Goal: Information Seeking & Learning: Check status

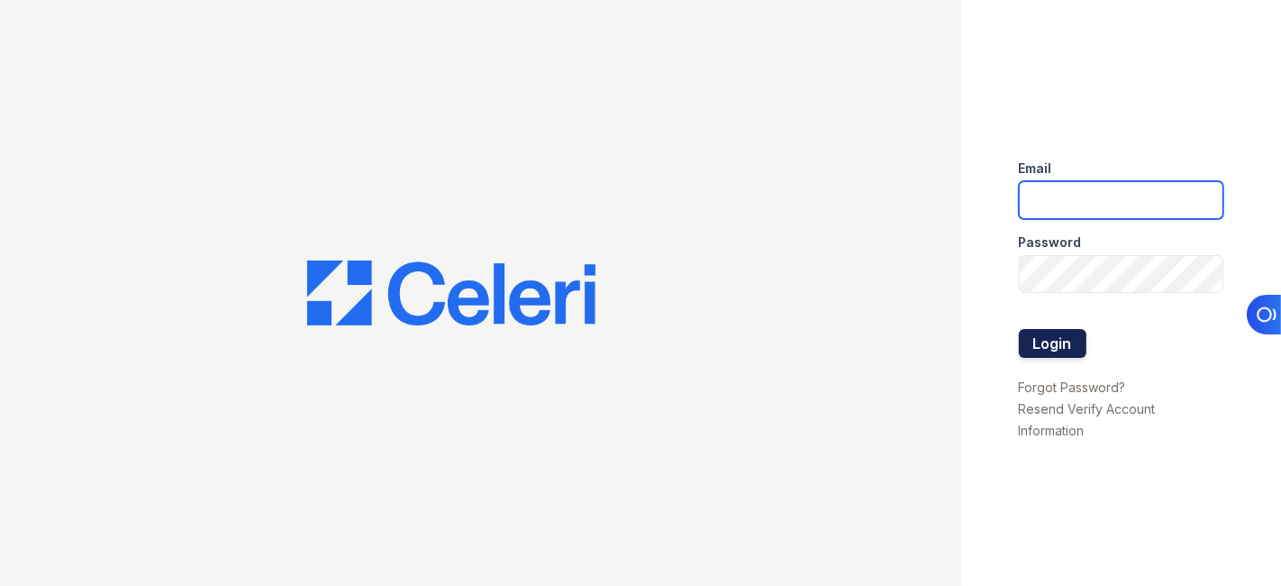
type input "cruiz@lantowerliving.com"
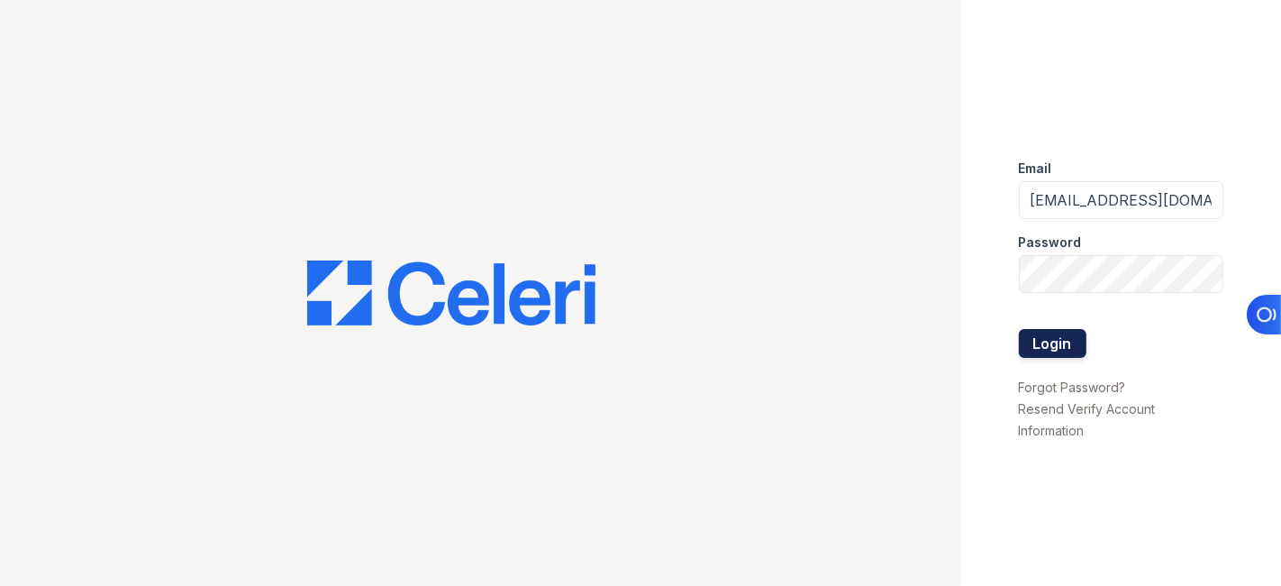
click at [1051, 342] on button "Login" at bounding box center [1053, 343] width 68 height 29
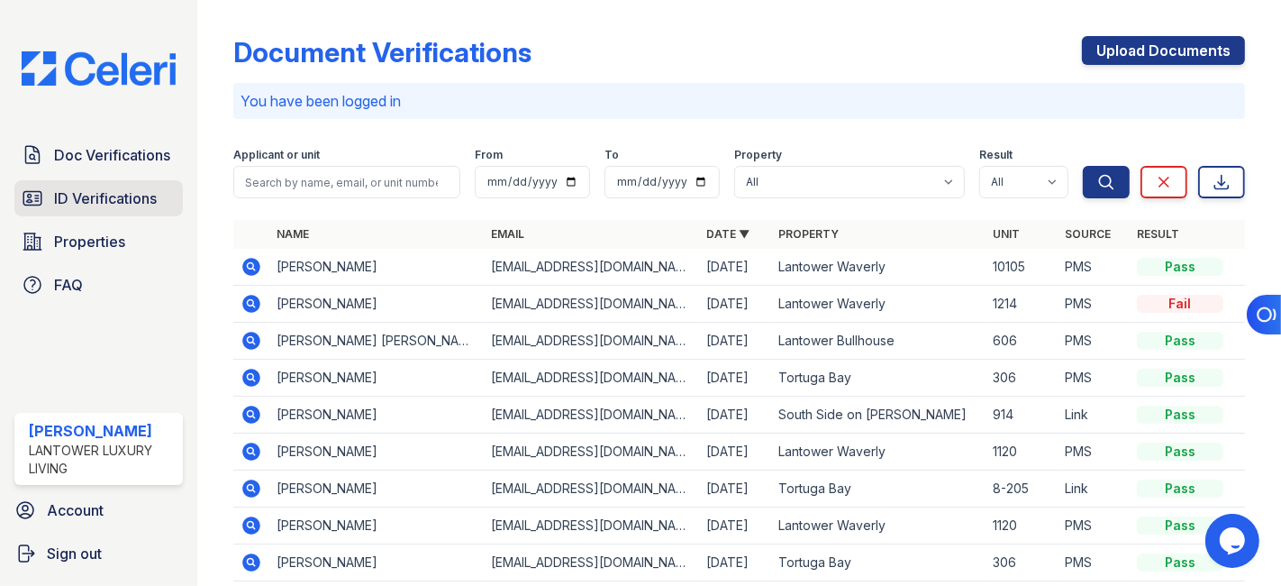
click at [115, 199] on span "ID Verifications" at bounding box center [105, 198] width 103 height 22
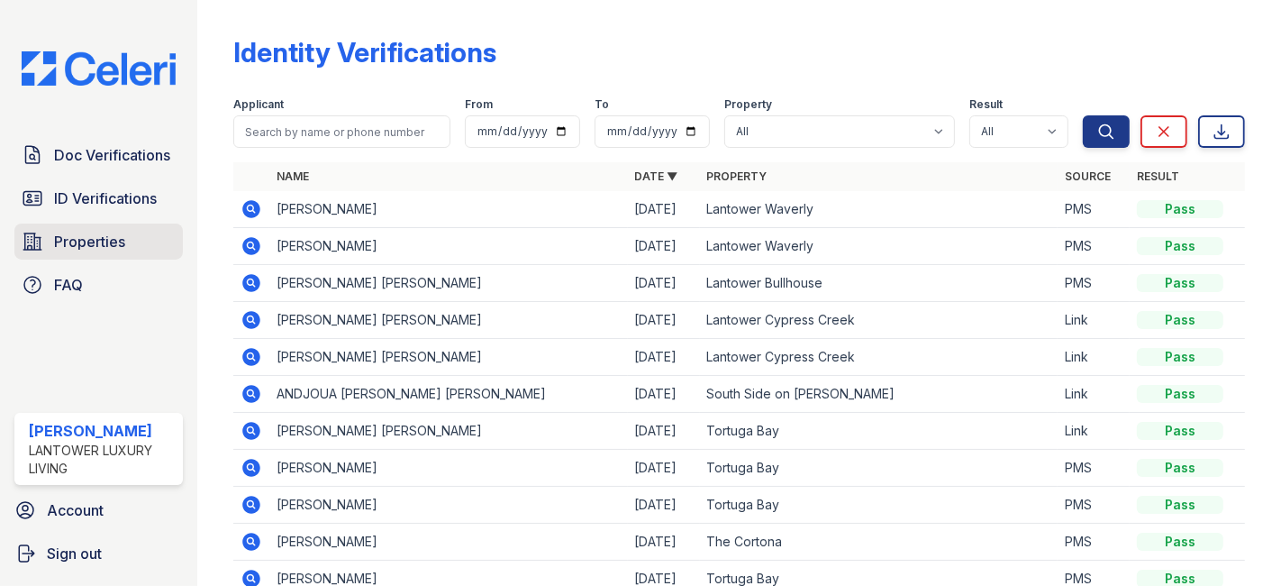
click at [114, 229] on link "Properties" at bounding box center [98, 241] width 168 height 36
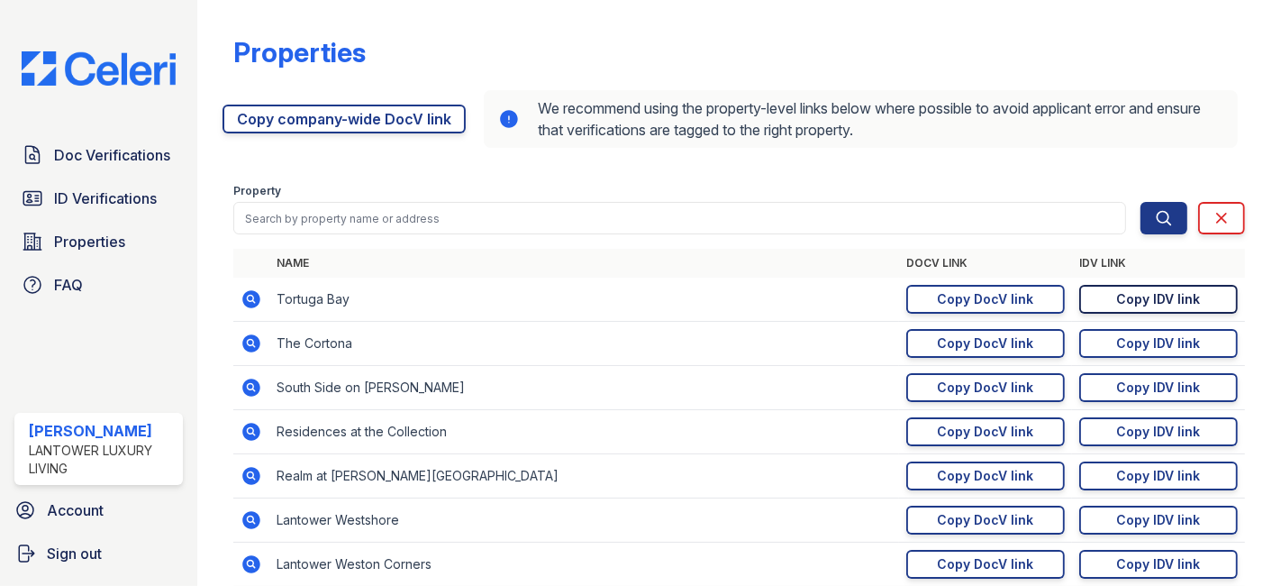
click at [1136, 298] on div "Copy IDV link" at bounding box center [1159, 299] width 84 height 18
click at [84, 145] on span "Doc Verifications" at bounding box center [112, 155] width 116 height 22
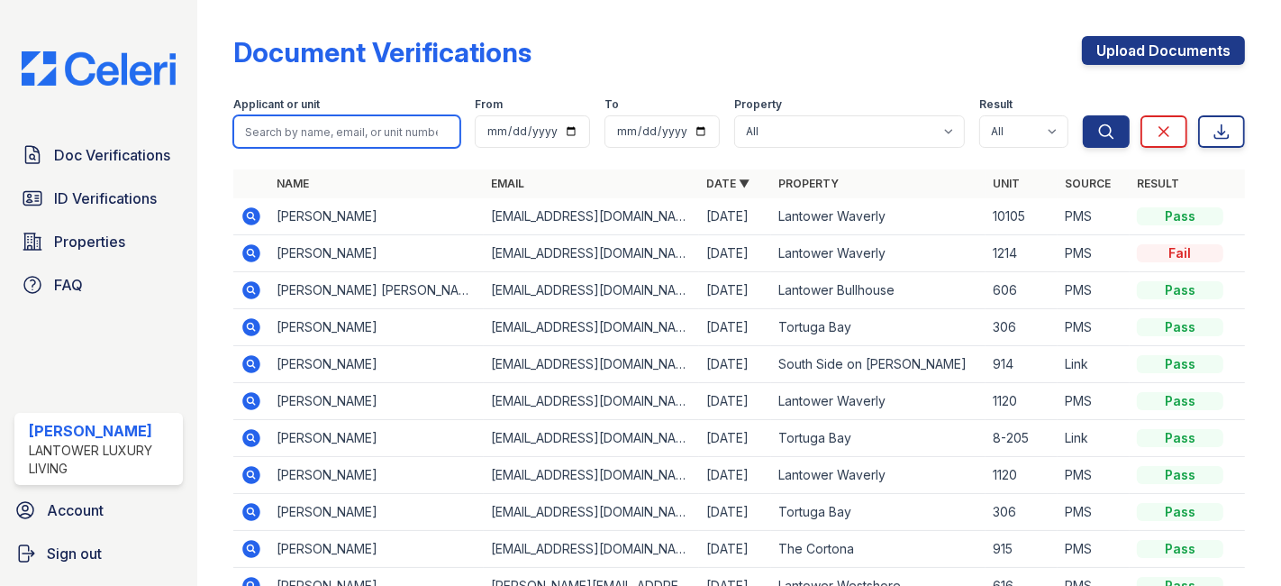
click at [283, 130] on input "search" at bounding box center [346, 131] width 227 height 32
paste input "niya19530@gmail.com"
type input "niya19530@gmail.com"
click at [1083, 115] on button "Search" at bounding box center [1106, 131] width 47 height 32
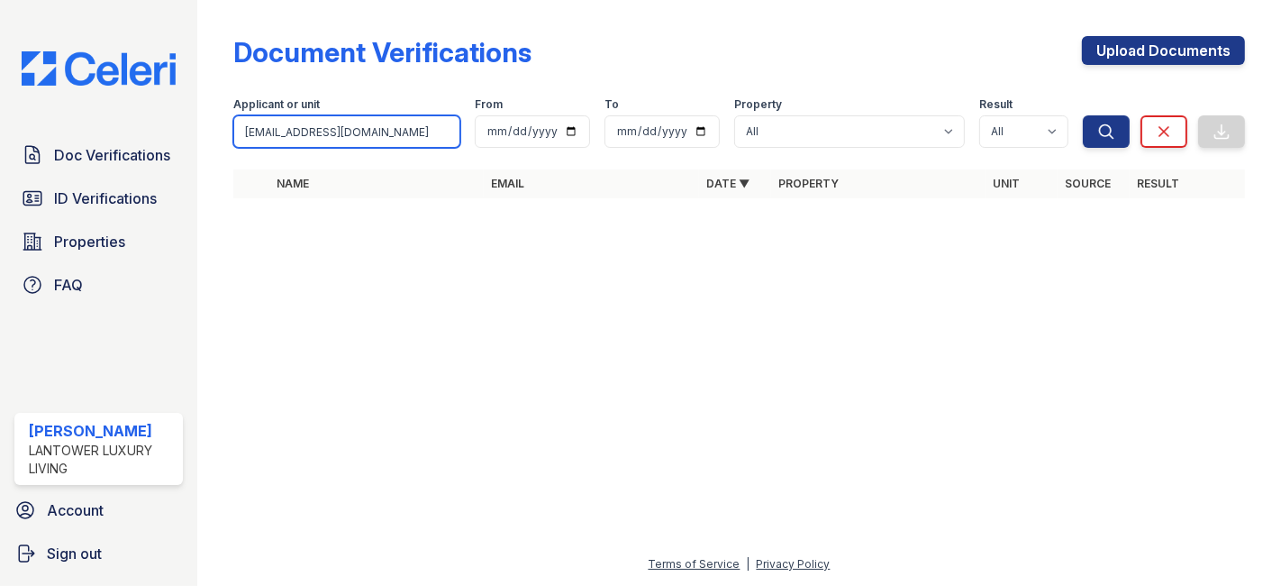
drag, startPoint x: 373, startPoint y: 128, endPoint x: 263, endPoint y: 131, distance: 109.9
click at [263, 131] on input "niya19530@gmail.com" at bounding box center [346, 131] width 227 height 32
type input "n"
paste input "brysaanjowers@icloud.com"
type input "brysaanjowers@icloud.com"
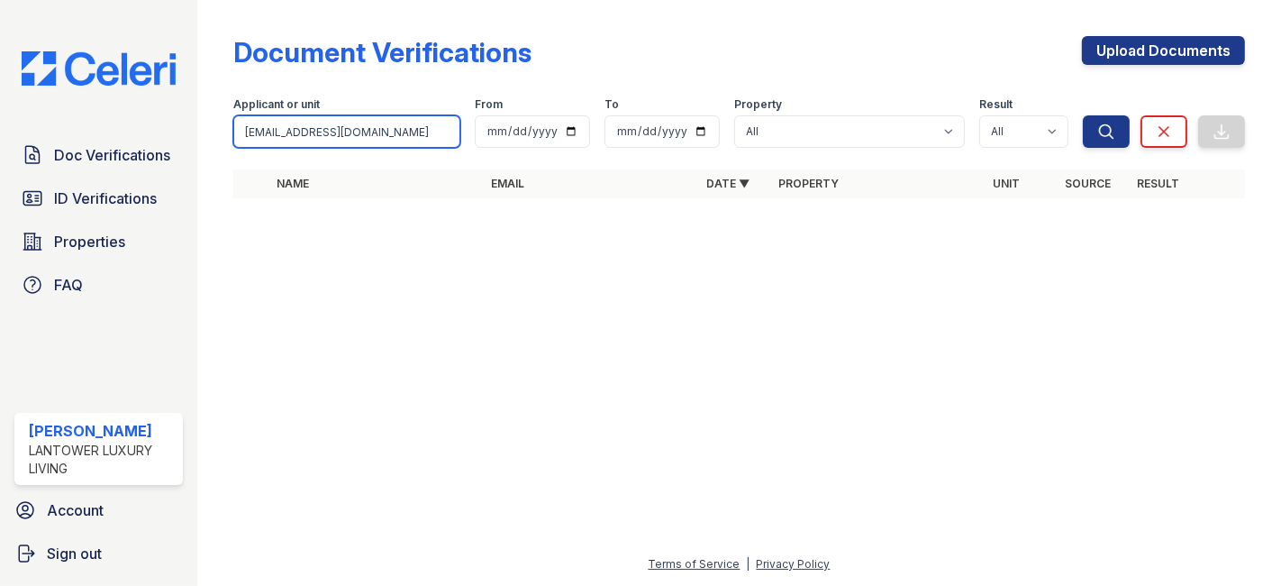
click at [1083, 115] on button "Search" at bounding box center [1106, 131] width 47 height 32
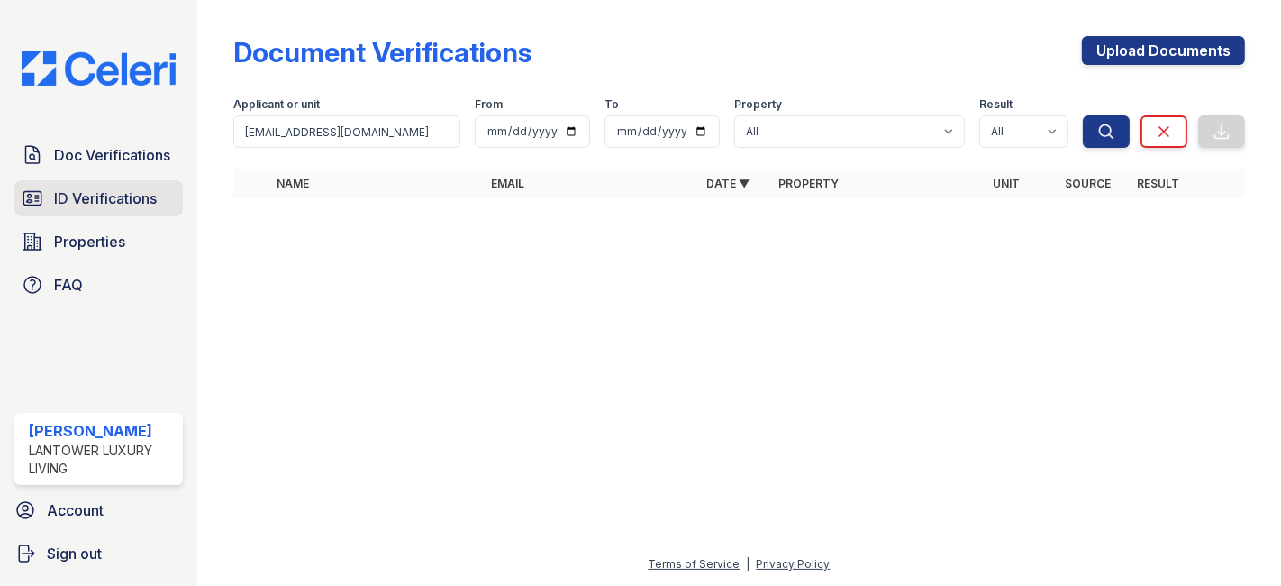
click at [139, 196] on span "ID Verifications" at bounding box center [105, 198] width 103 height 22
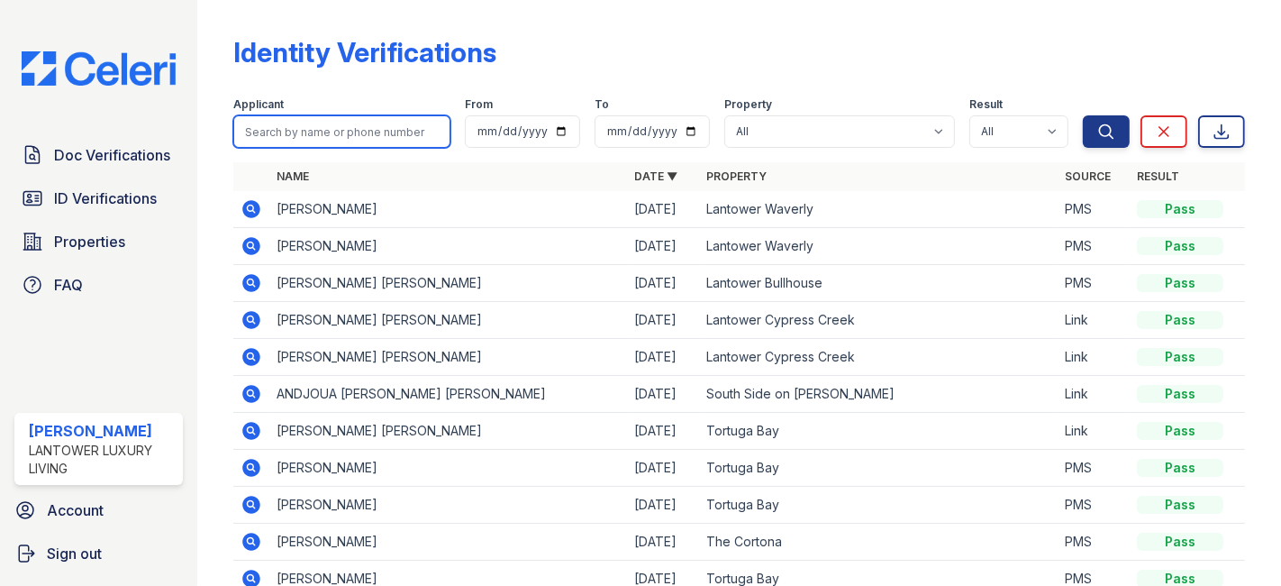
click at [341, 138] on input "search" at bounding box center [341, 131] width 217 height 32
type input "albert"
click at [1083, 115] on button "Search" at bounding box center [1106, 131] width 47 height 32
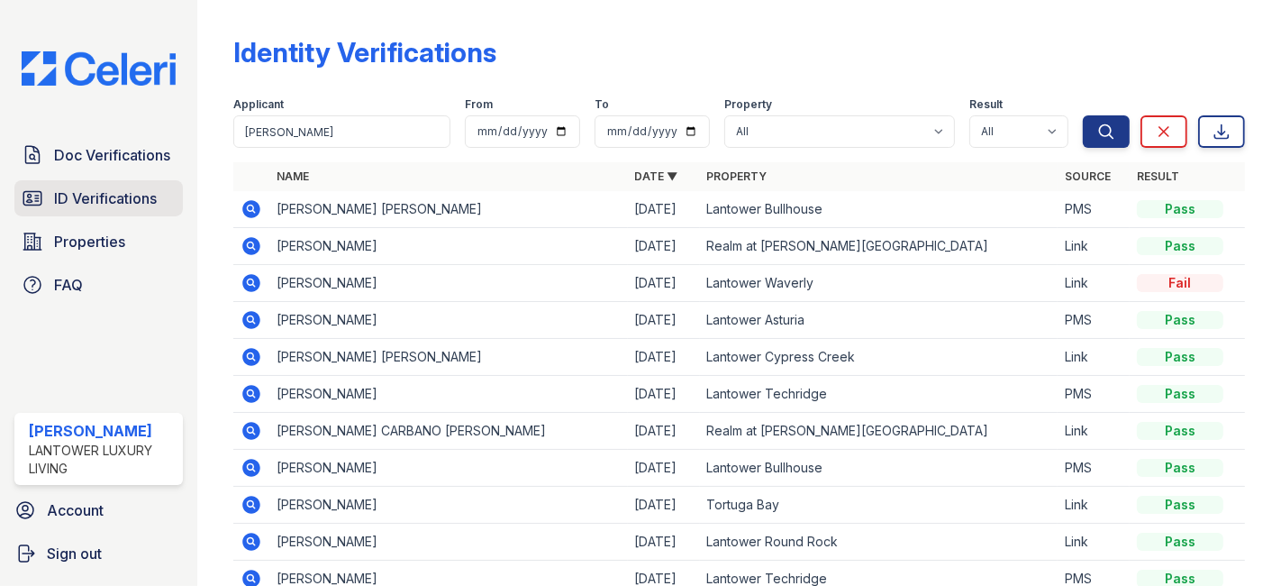
click at [130, 196] on span "ID Verifications" at bounding box center [105, 198] width 103 height 22
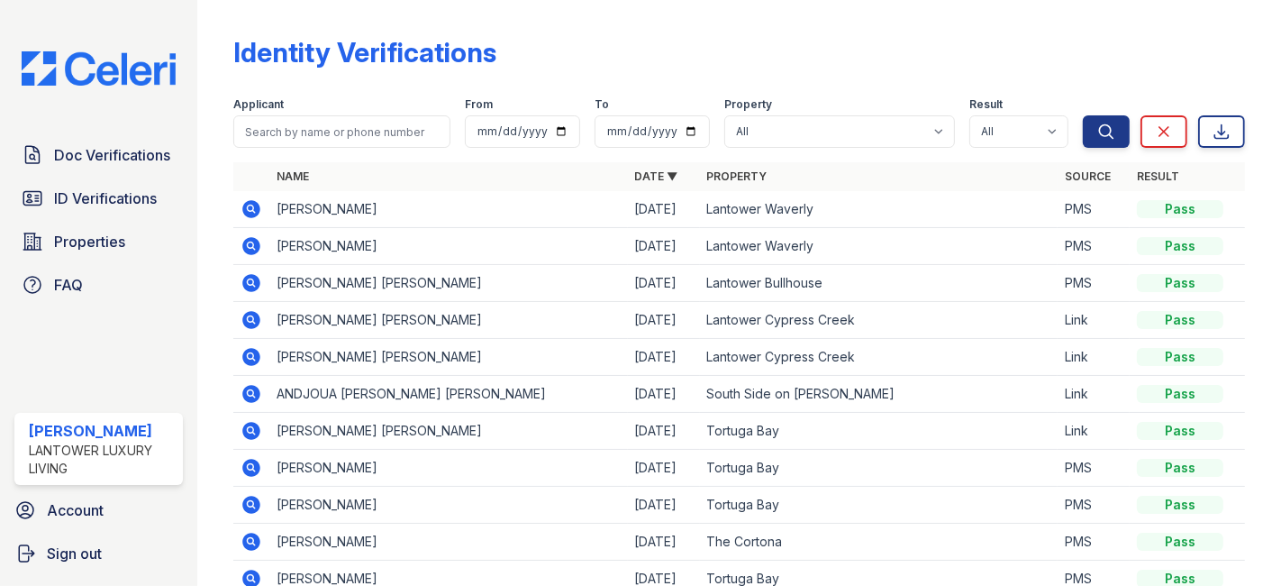
click at [314, 124] on input "search" at bounding box center [341, 131] width 217 height 32
type input "jenifer gar"
click at [1083, 115] on button "Search" at bounding box center [1106, 131] width 47 height 32
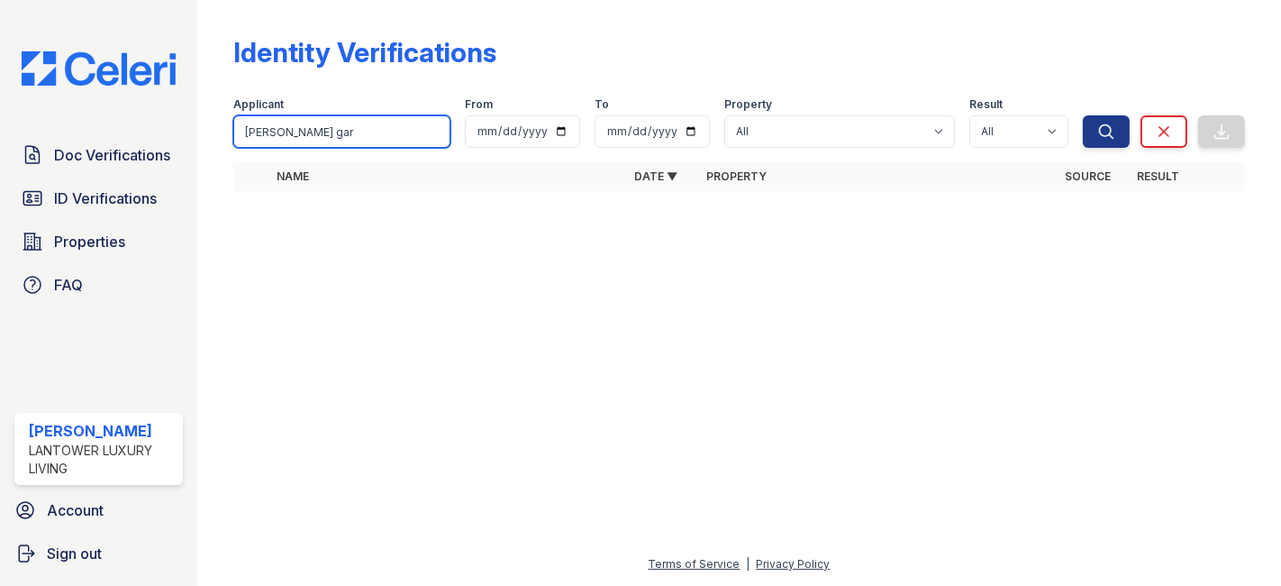
click at [311, 127] on input "jenifer gar" at bounding box center [341, 131] width 217 height 32
type input "jenifer"
click at [1083, 115] on button "Search" at bounding box center [1106, 131] width 47 height 32
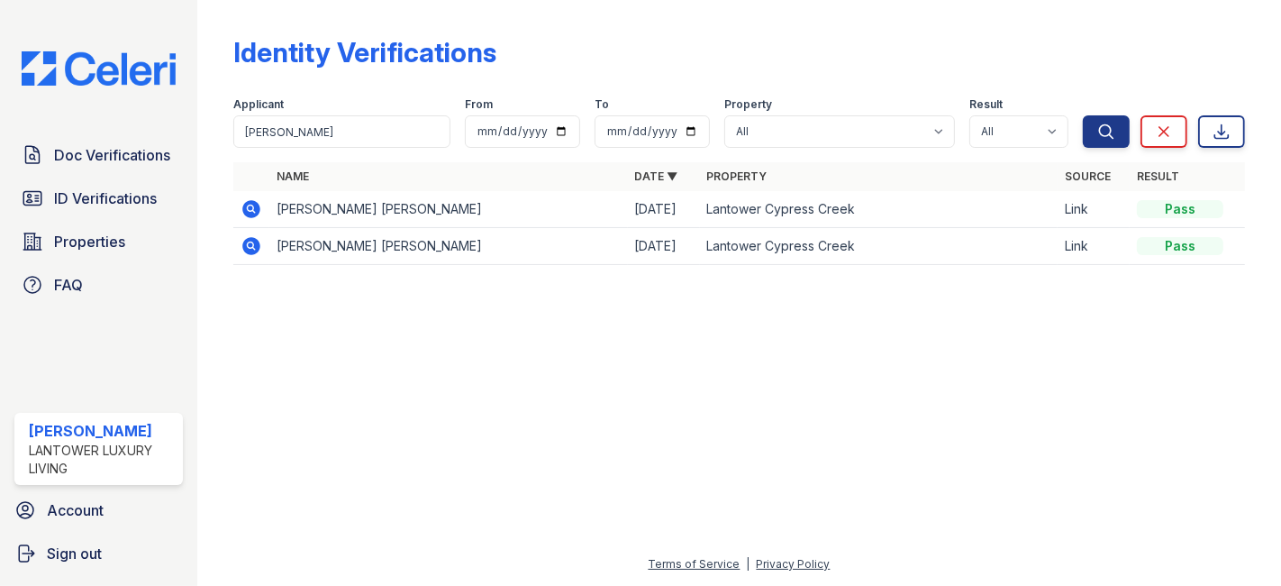
click at [247, 242] on icon at bounding box center [252, 246] width 22 height 22
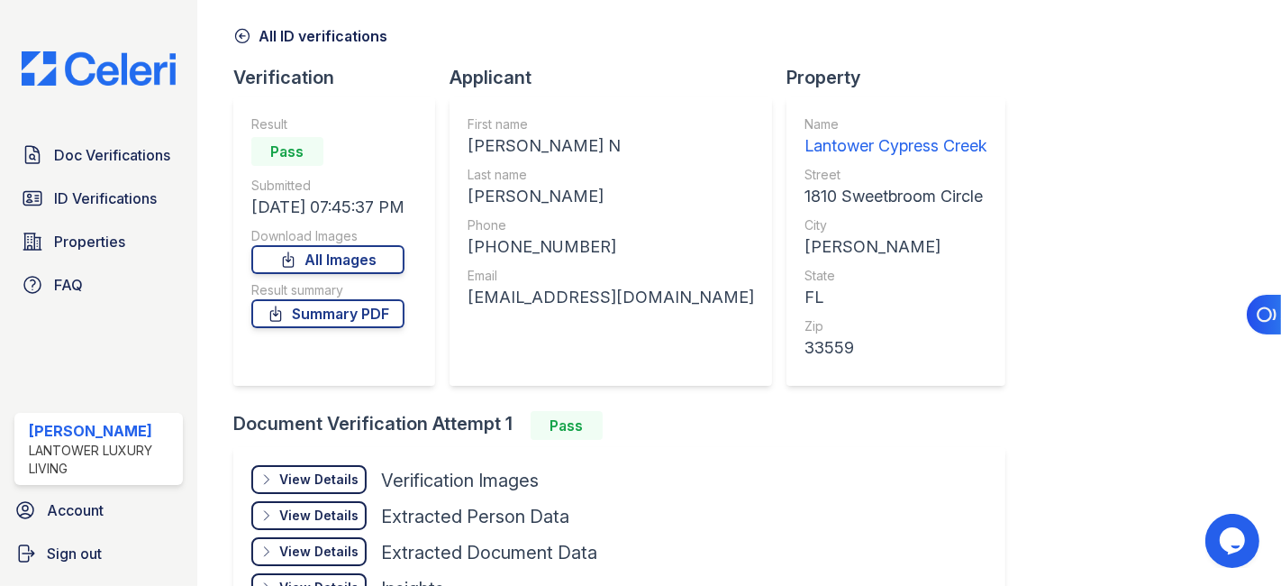
scroll to position [100, 0]
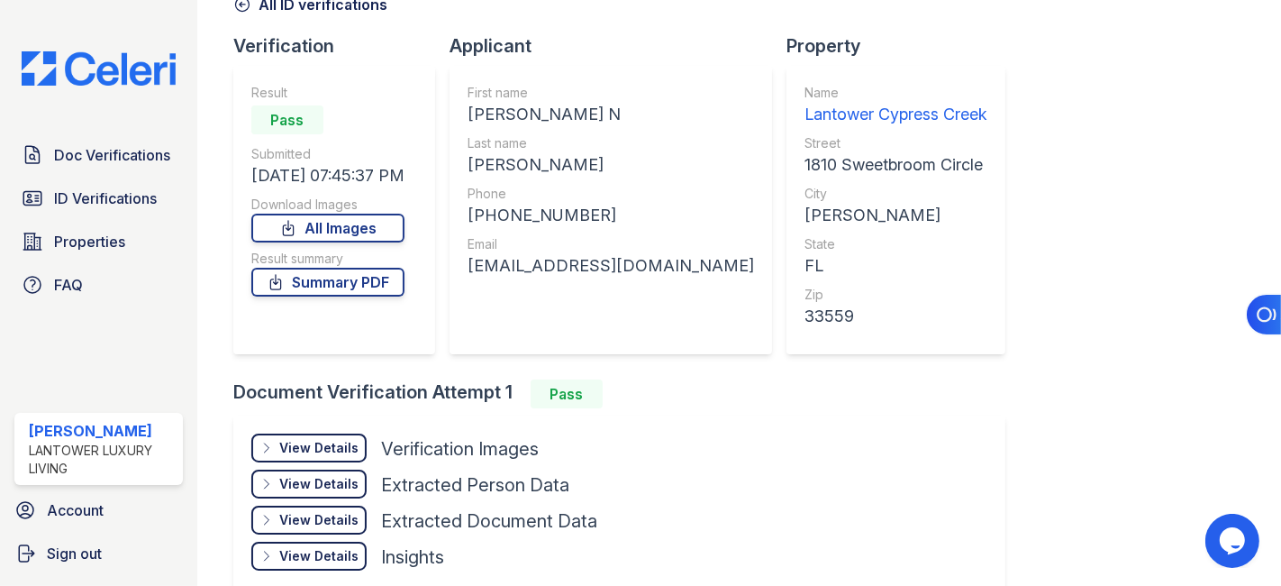
click at [331, 441] on div "View Details" at bounding box center [318, 448] width 79 height 18
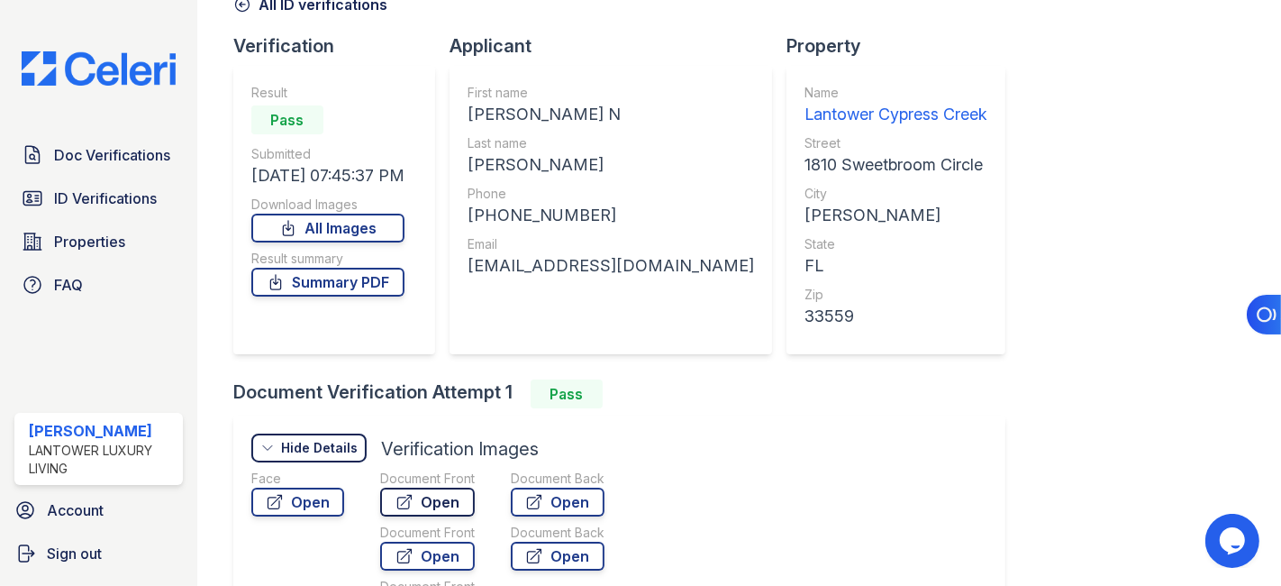
click at [416, 500] on link "Open" at bounding box center [427, 501] width 95 height 29
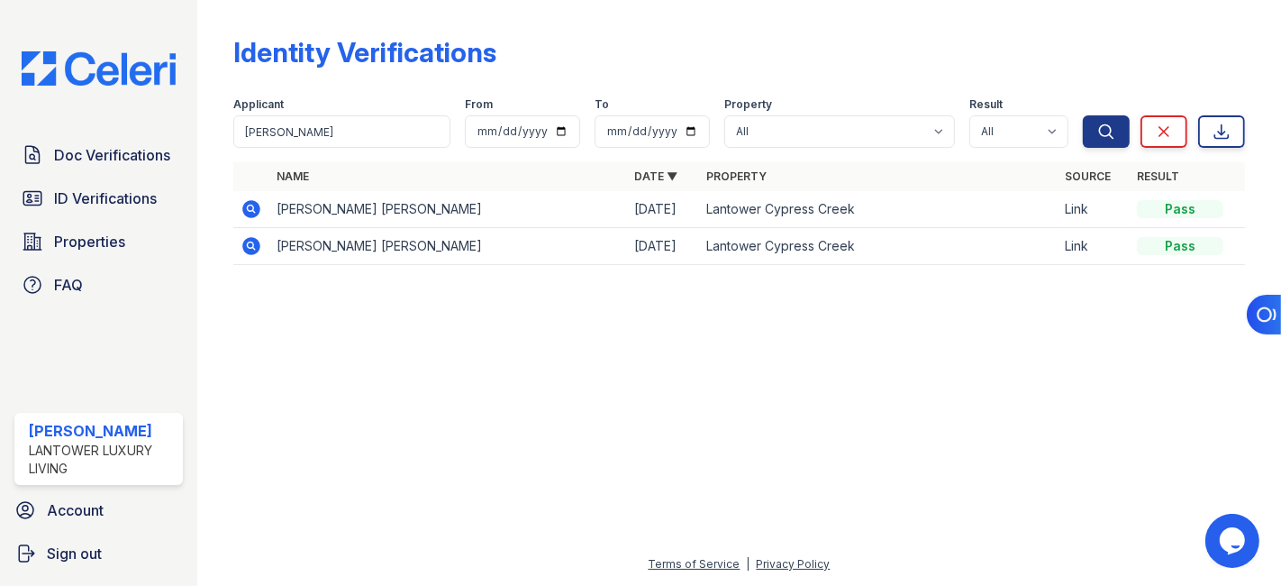
click at [252, 203] on icon at bounding box center [251, 209] width 18 height 18
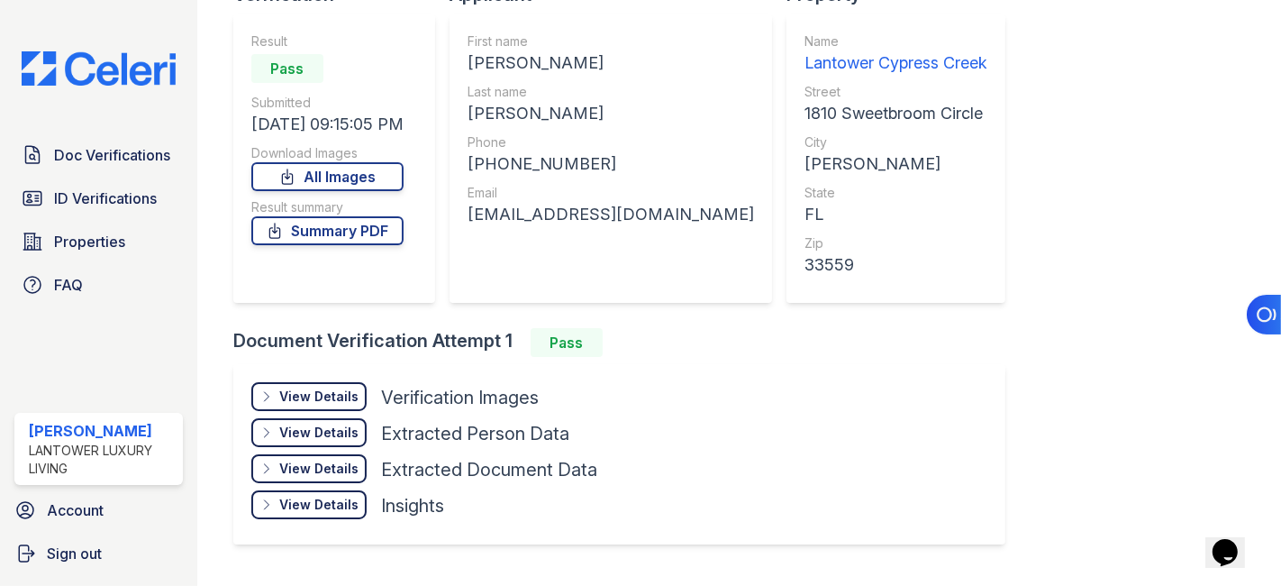
scroll to position [192, 0]
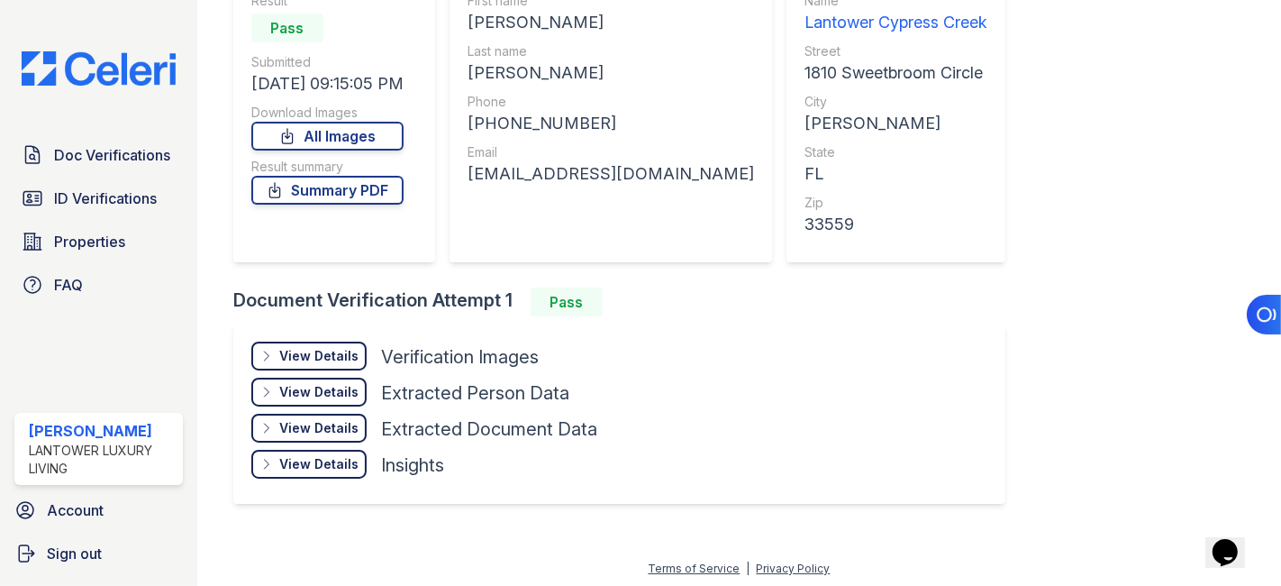
click at [332, 351] on div "View Details" at bounding box center [318, 356] width 79 height 18
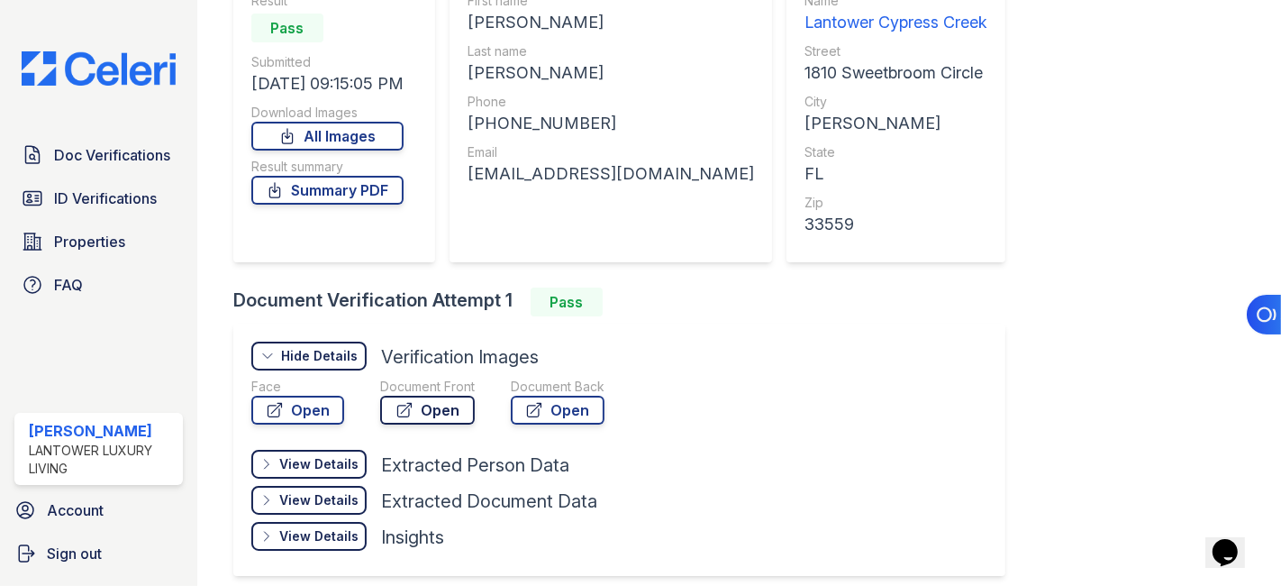
click at [432, 407] on link "Open" at bounding box center [427, 410] width 95 height 29
click at [365, 183] on link "Summary PDF" at bounding box center [327, 190] width 152 height 29
click at [130, 195] on span "ID Verifications" at bounding box center [105, 198] width 103 height 22
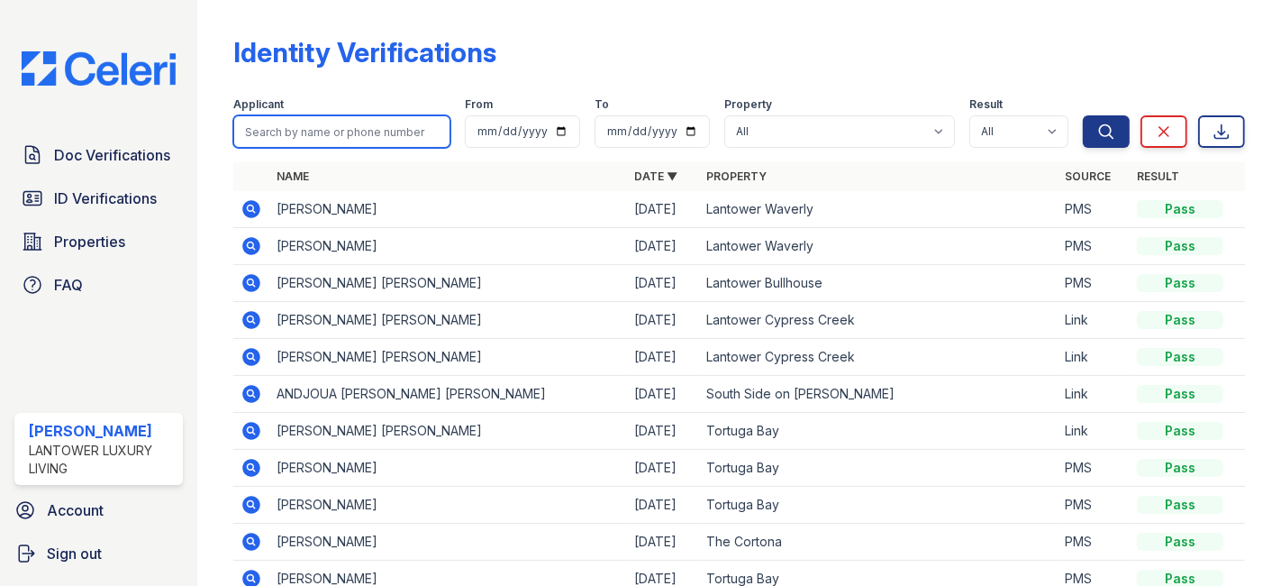
click at [341, 132] on input "search" at bounding box center [341, 131] width 217 height 32
type input "jorge"
click at [1083, 115] on button "Search" at bounding box center [1106, 131] width 47 height 32
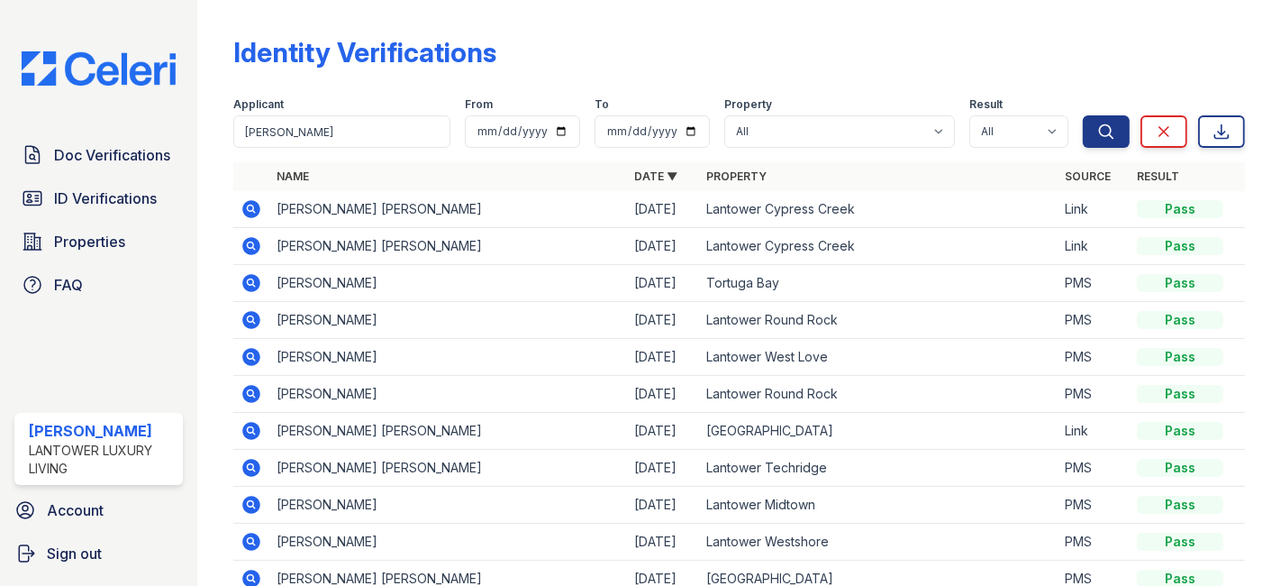
click at [245, 205] on icon at bounding box center [251, 209] width 18 height 18
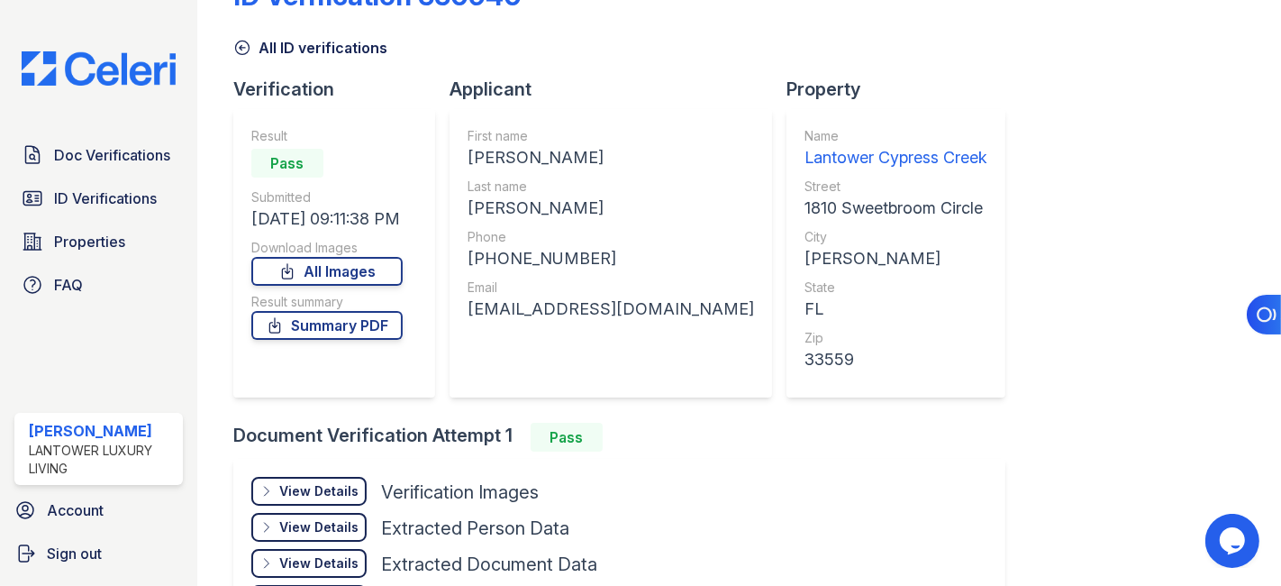
scroll to position [100, 0]
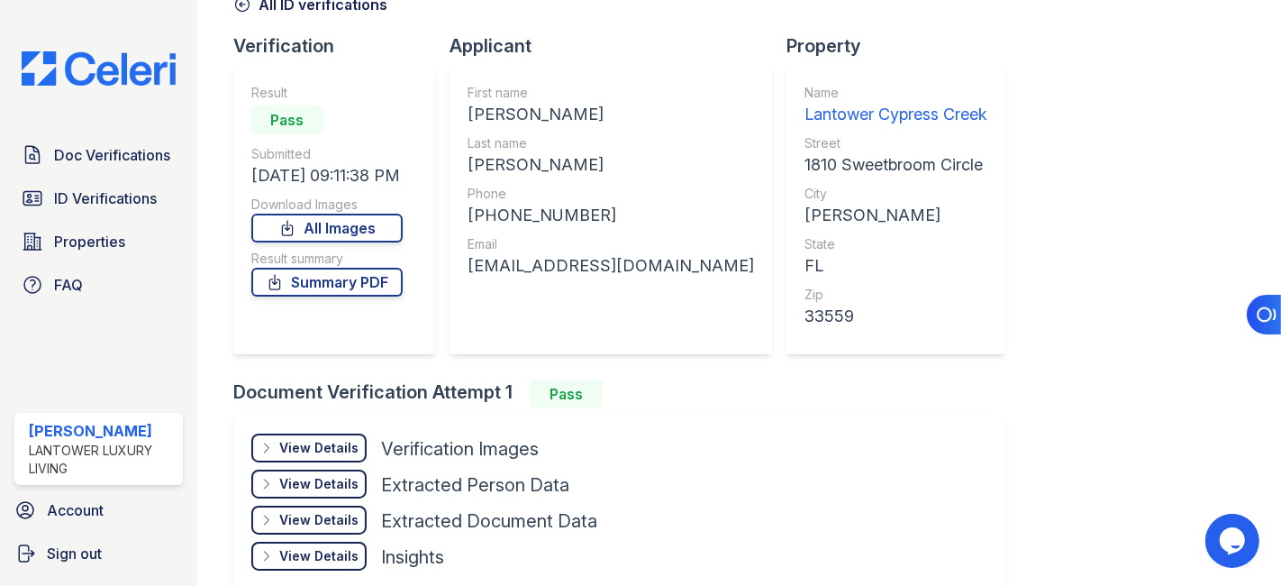
click at [326, 443] on div "View Details" at bounding box center [318, 448] width 79 height 18
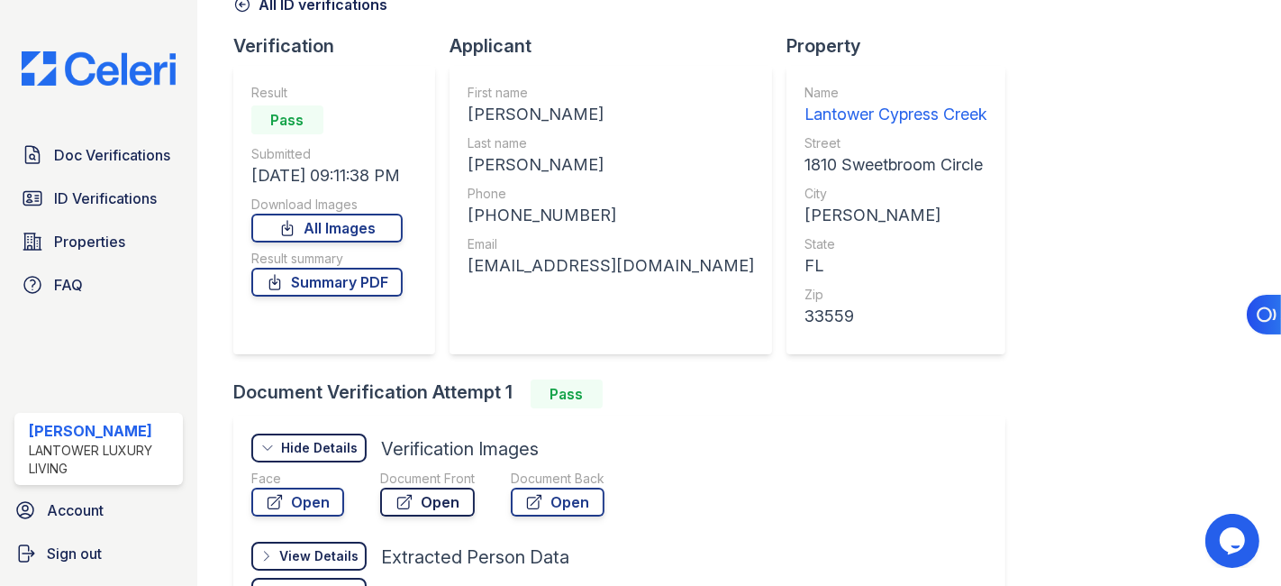
click at [417, 495] on link "Open" at bounding box center [427, 501] width 95 height 29
click at [363, 277] on link "Summary PDF" at bounding box center [326, 282] width 151 height 29
click at [90, 154] on span "Doc Verifications" at bounding box center [112, 155] width 116 height 22
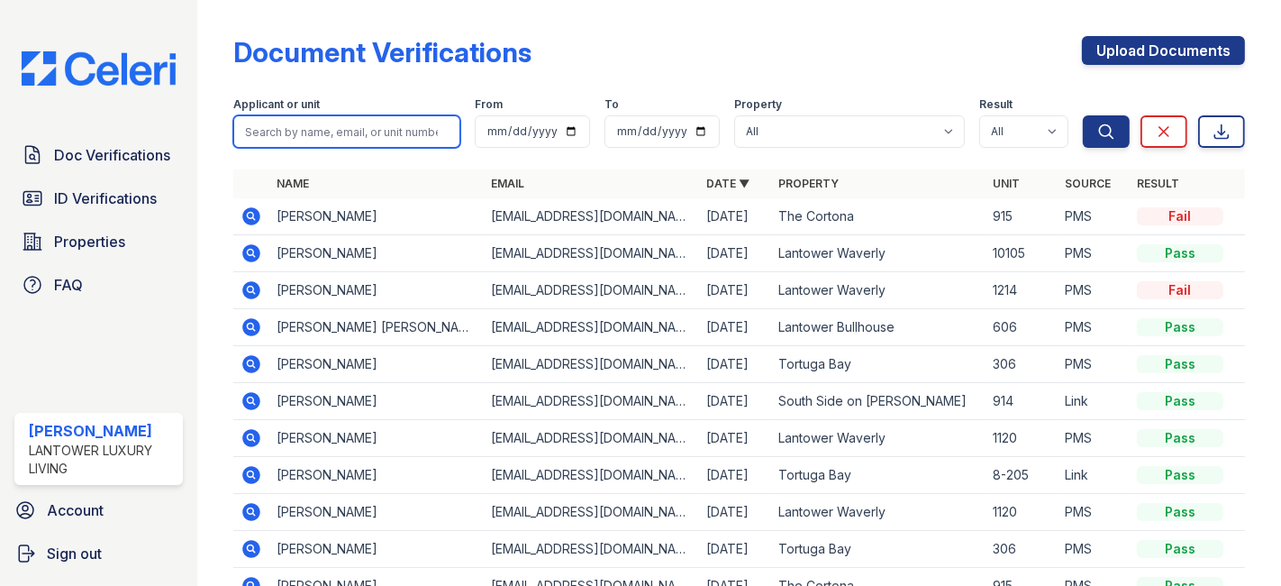
click at [330, 127] on input "search" at bounding box center [346, 131] width 227 height 32
paste input "atozophb@gmail.com"
type input "atozophb@gmail.com"
click at [1083, 115] on button "Search" at bounding box center [1106, 131] width 47 height 32
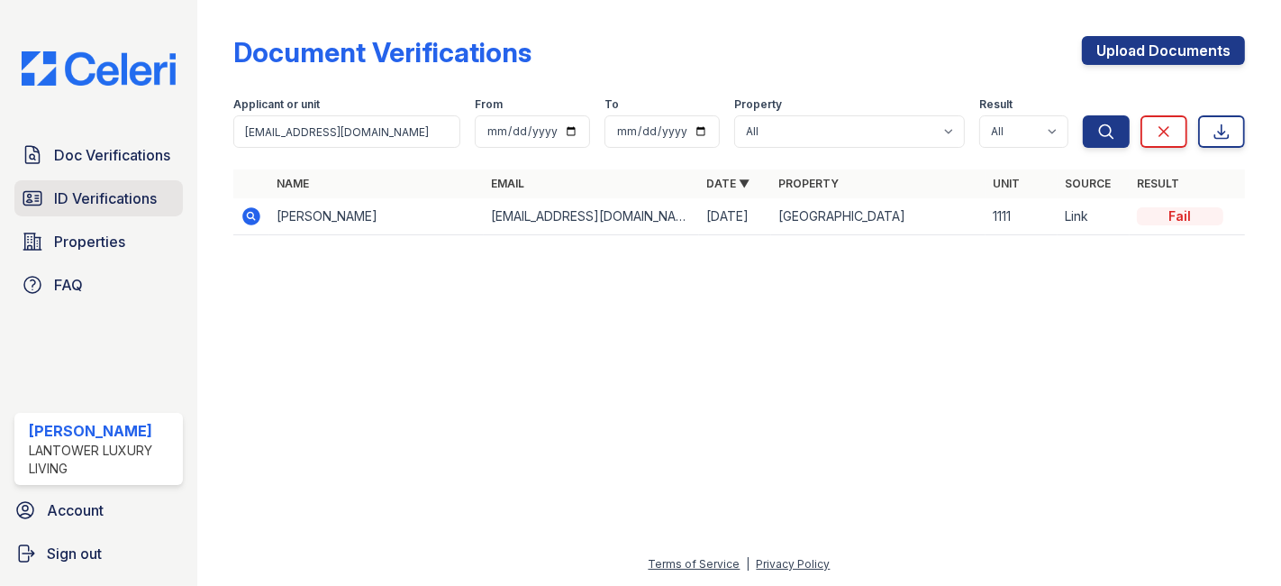
click at [103, 196] on span "ID Verifications" at bounding box center [105, 198] width 103 height 22
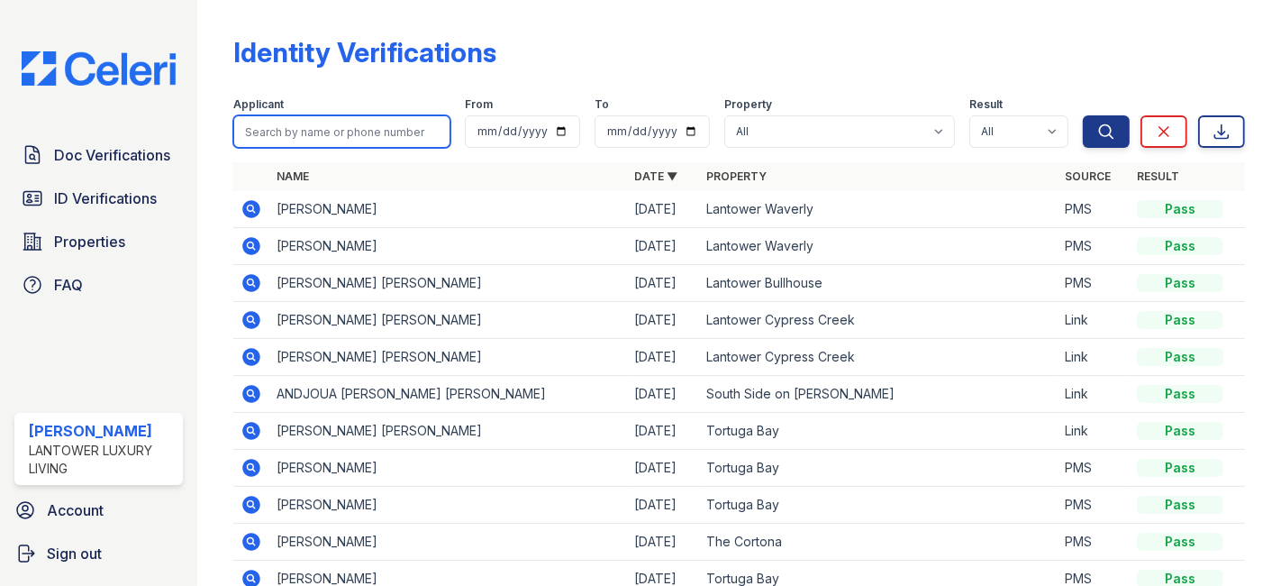
click at [316, 130] on input "search" at bounding box center [341, 131] width 217 height 32
type input "janaye"
click at [1083, 115] on button "Search" at bounding box center [1106, 131] width 47 height 32
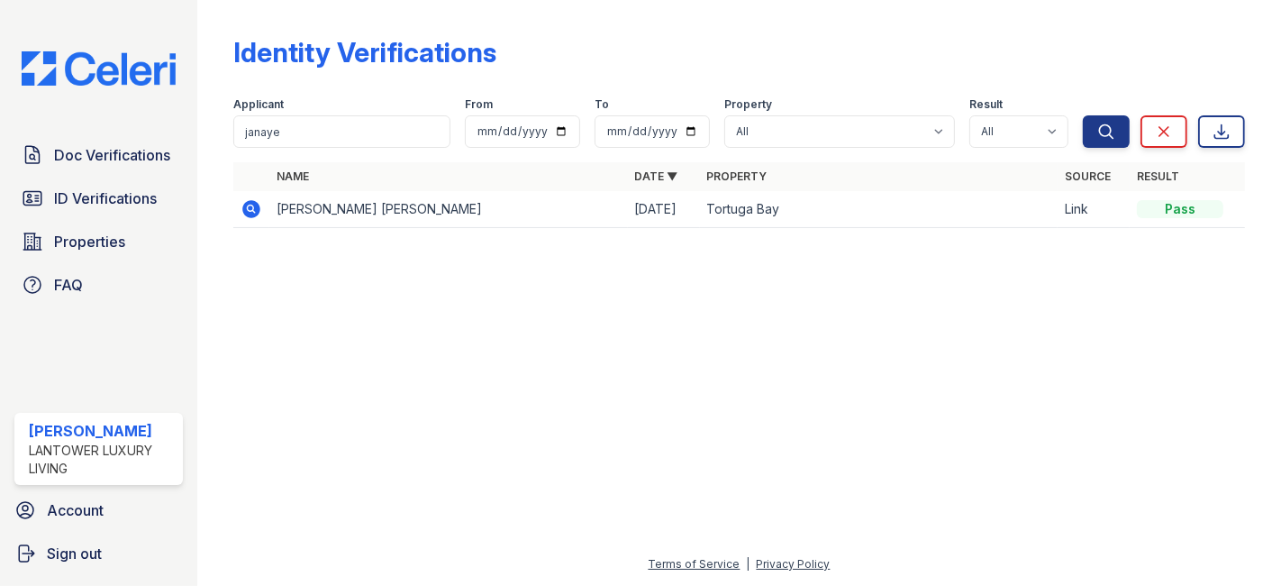
click at [246, 210] on icon at bounding box center [251, 209] width 18 height 18
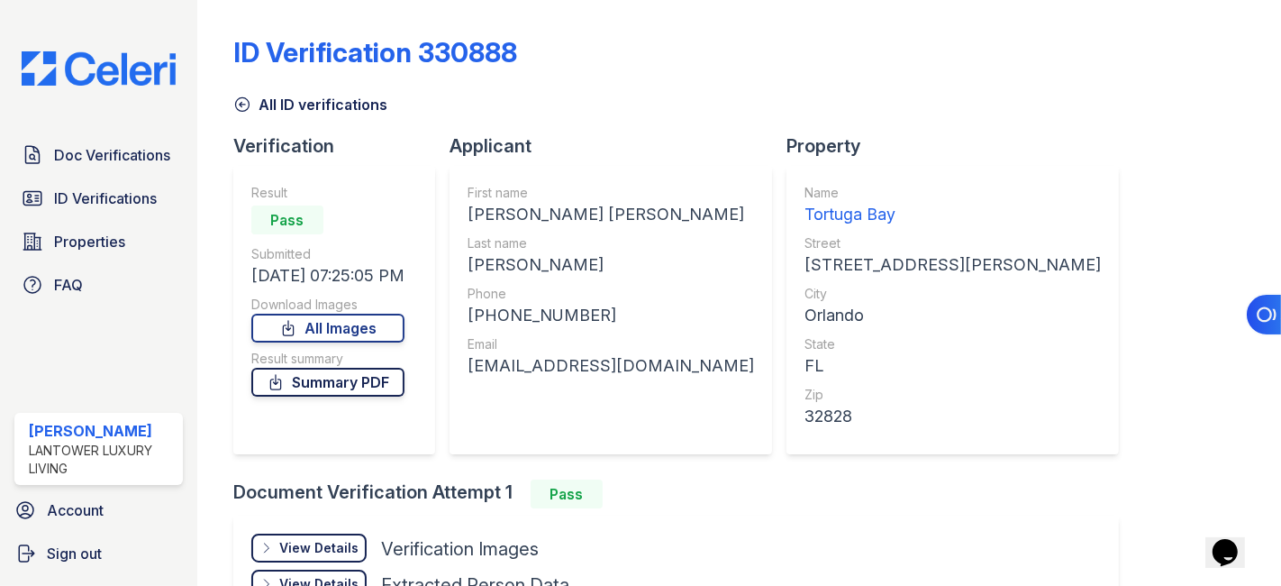
click at [362, 385] on link "Summary PDF" at bounding box center [327, 382] width 153 height 29
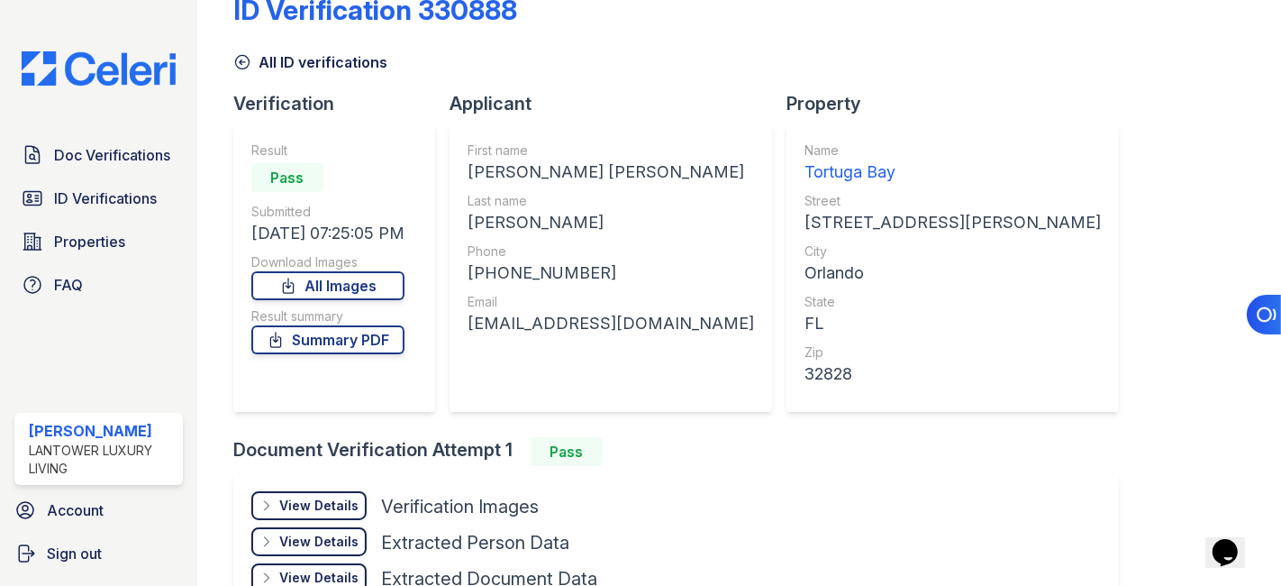
scroll to position [100, 0]
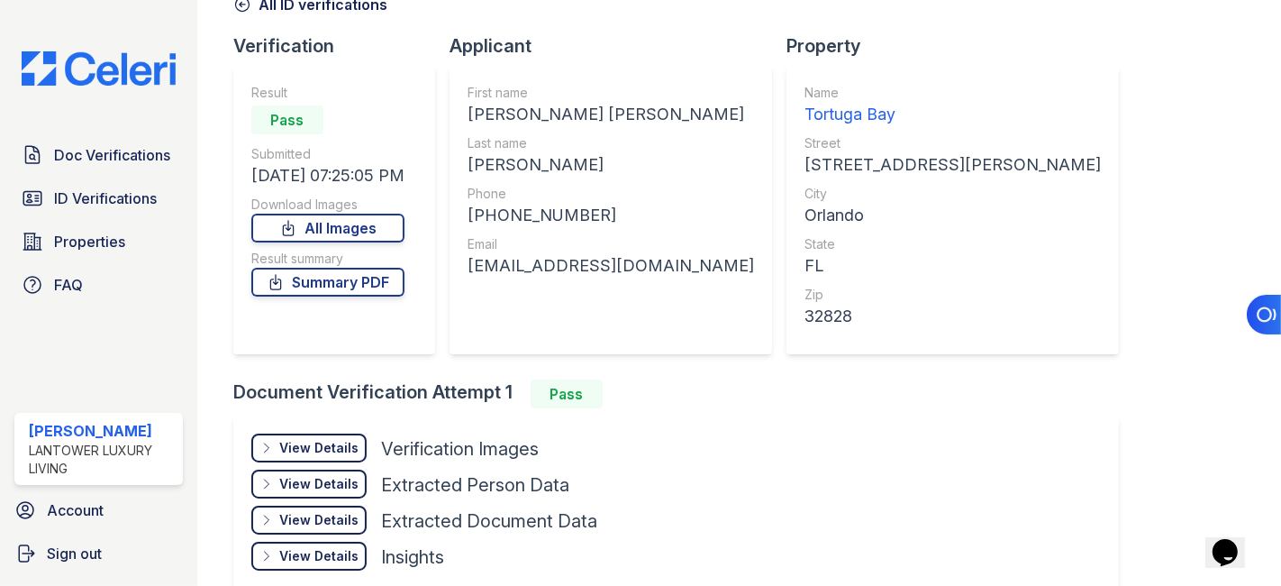
click at [320, 444] on div "View Details" at bounding box center [318, 448] width 79 height 18
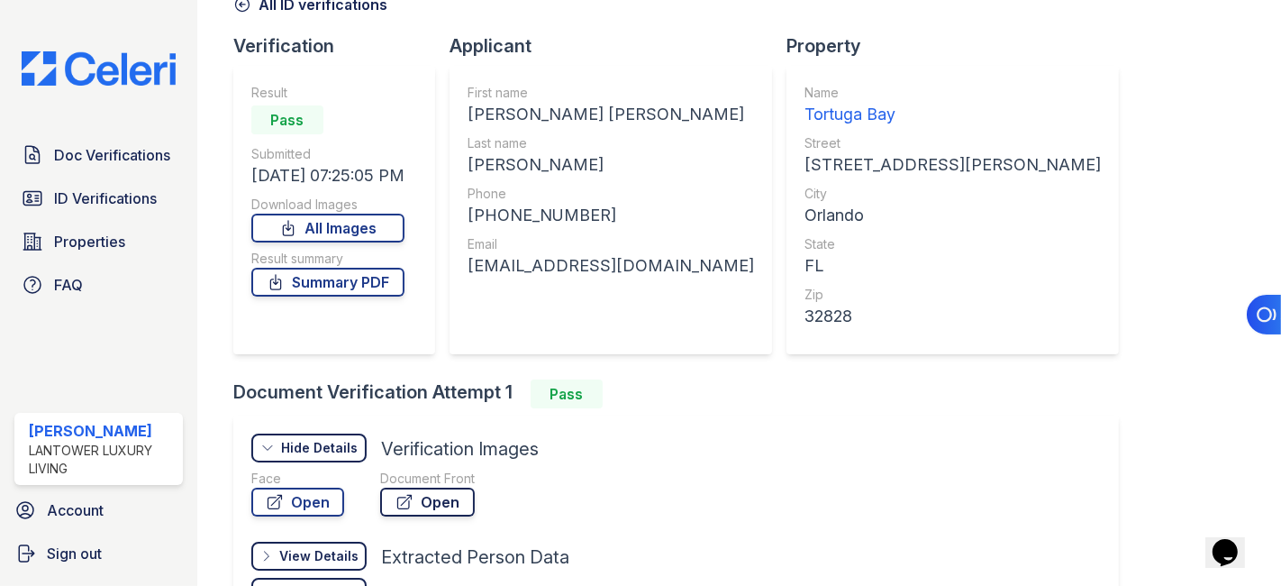
click at [435, 500] on link "Open" at bounding box center [427, 501] width 95 height 29
